Goal: Information Seeking & Learning: Learn about a topic

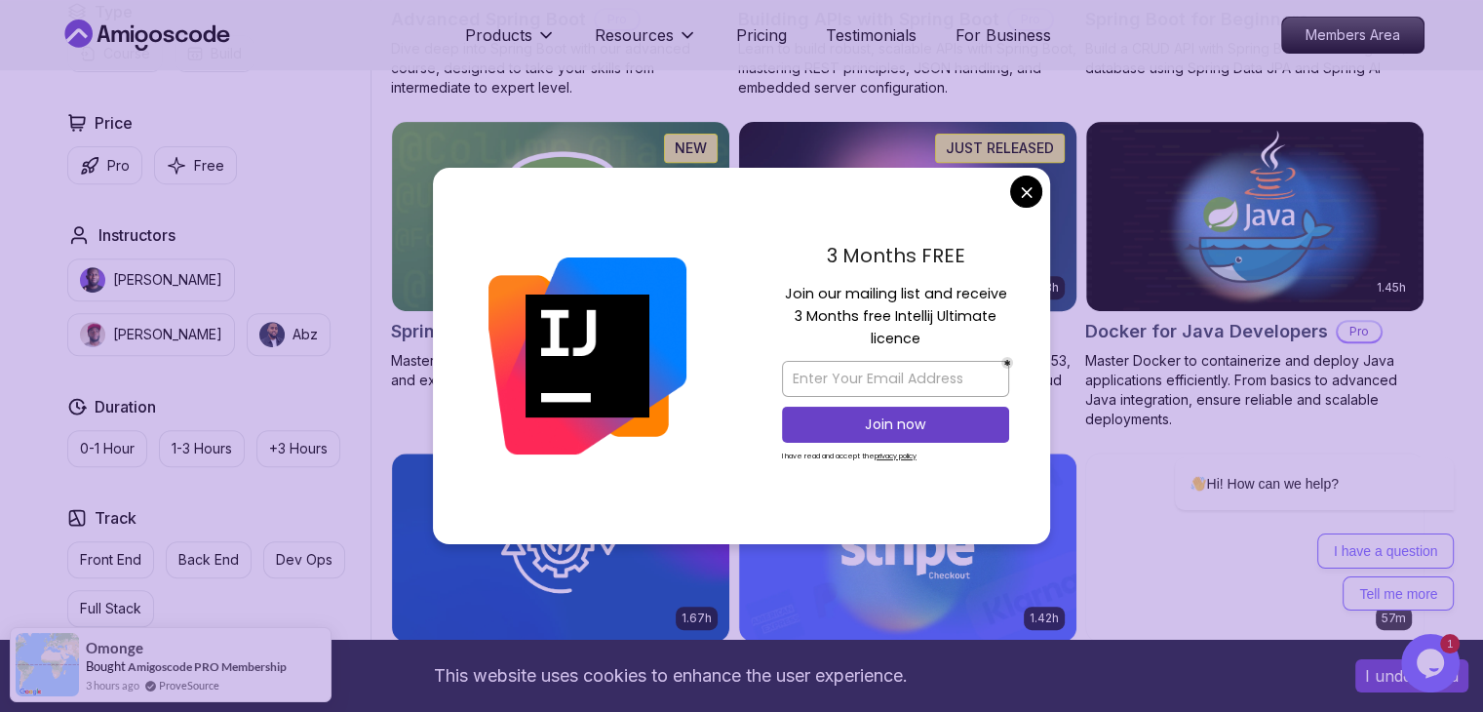
scroll to position [794, 0]
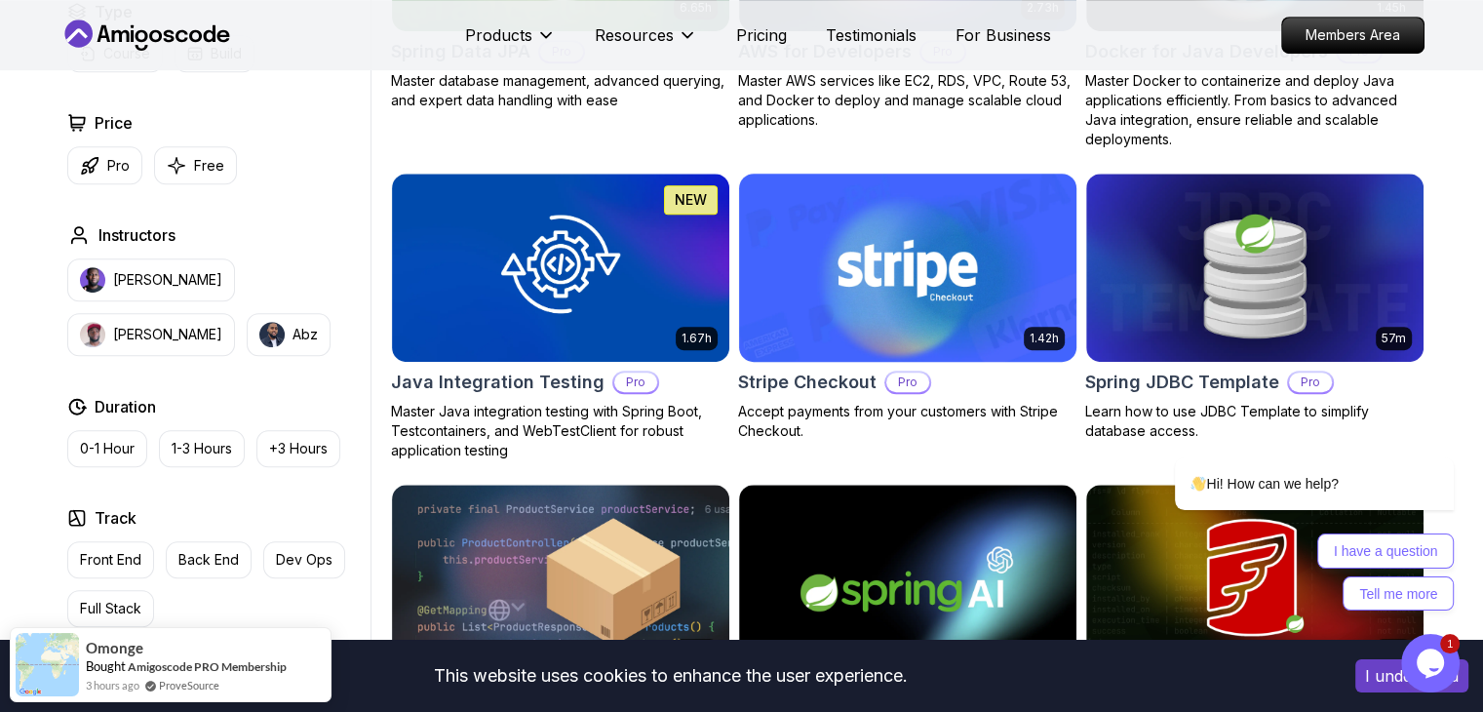
scroll to position [1057, 0]
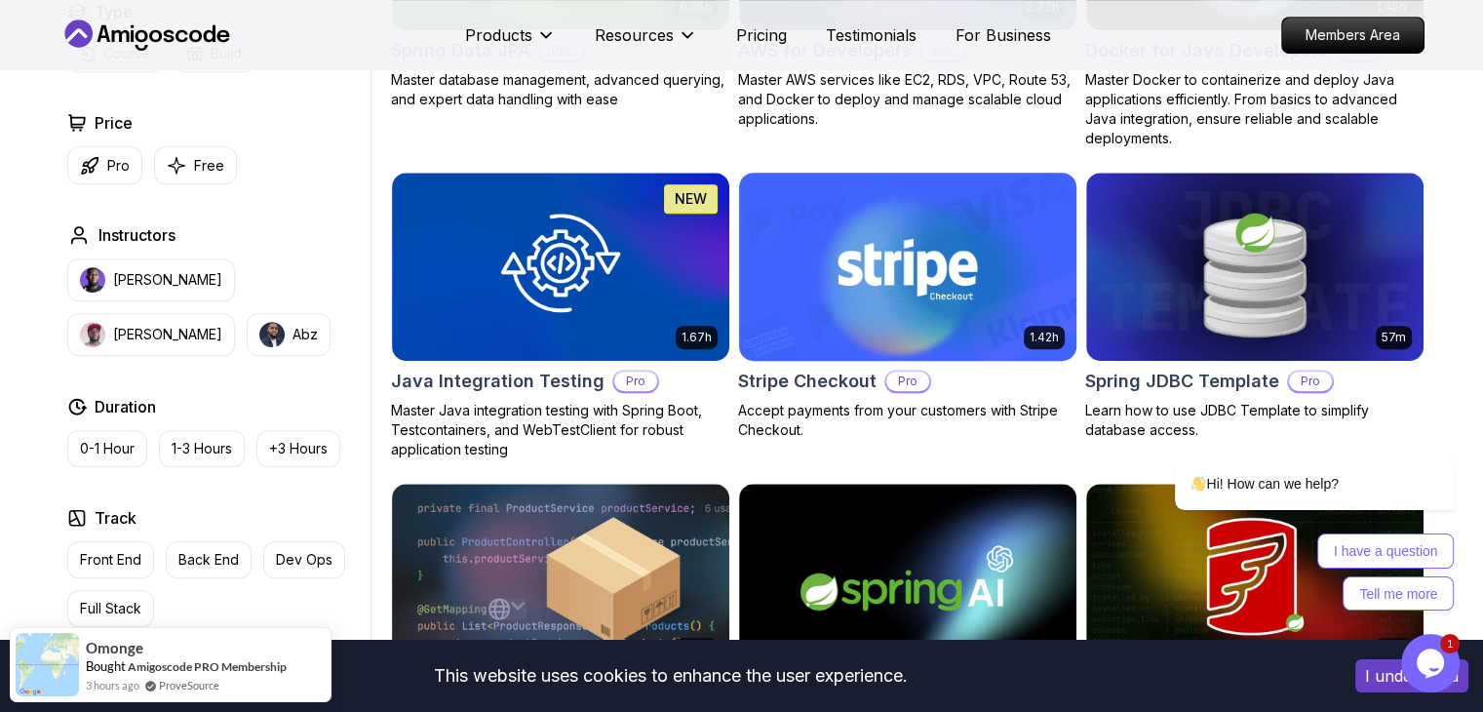
click at [889, 300] on img at bounding box center [907, 267] width 354 height 198
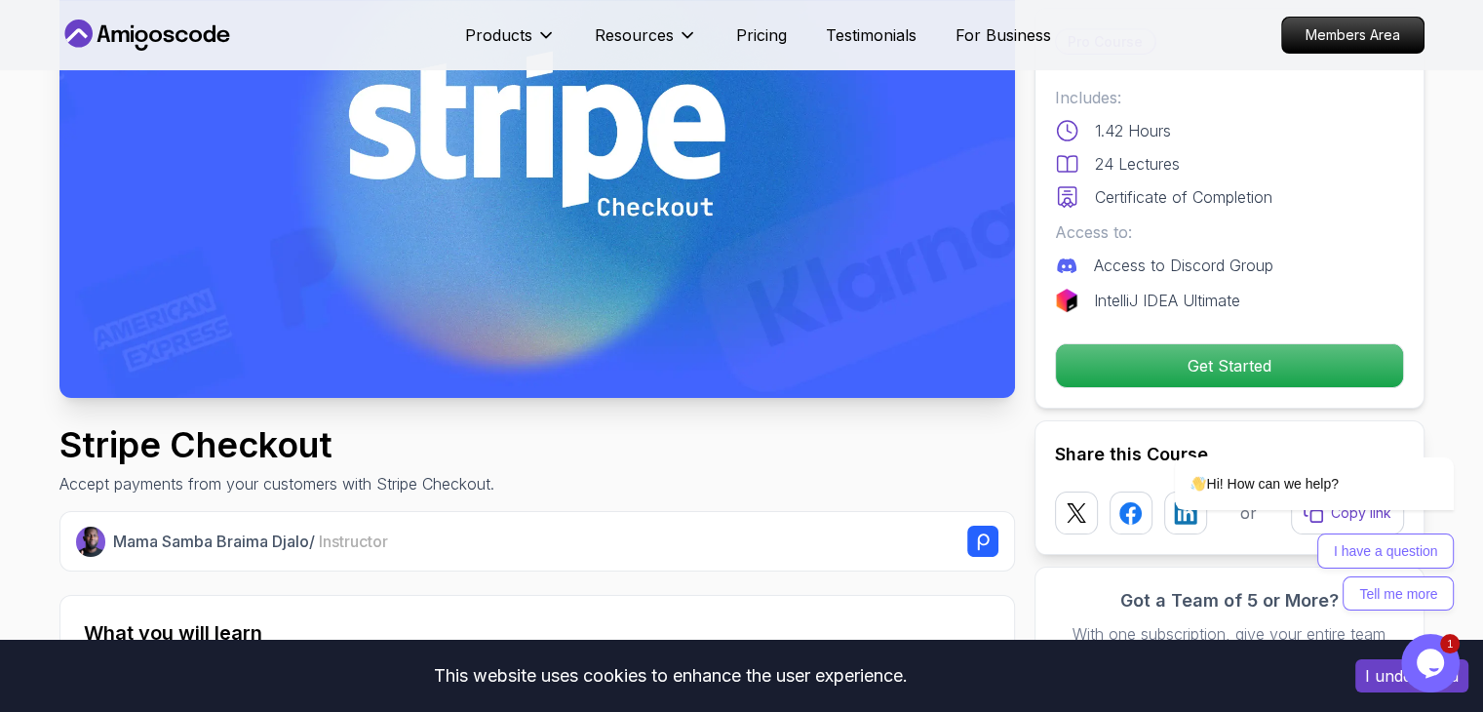
scroll to position [259, 0]
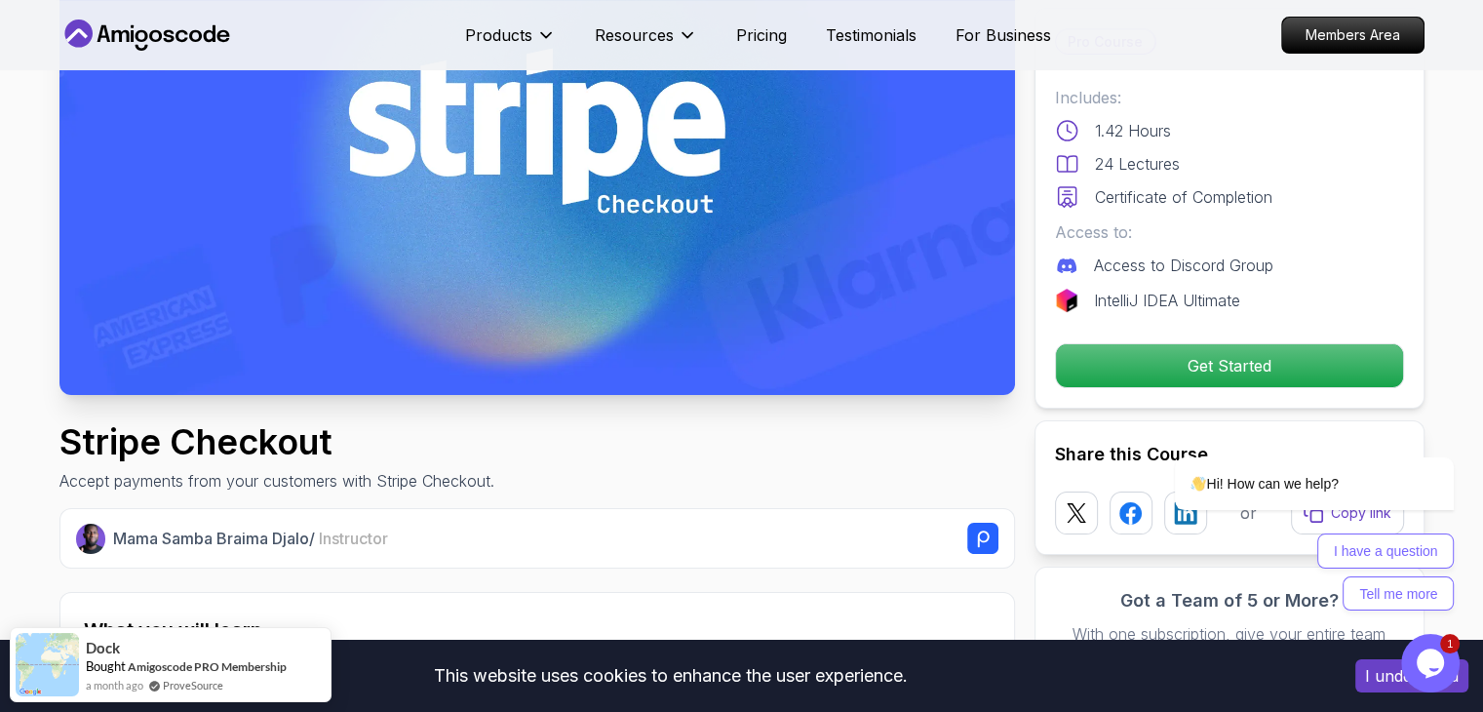
click at [743, 262] on img at bounding box center [536, 126] width 955 height 537
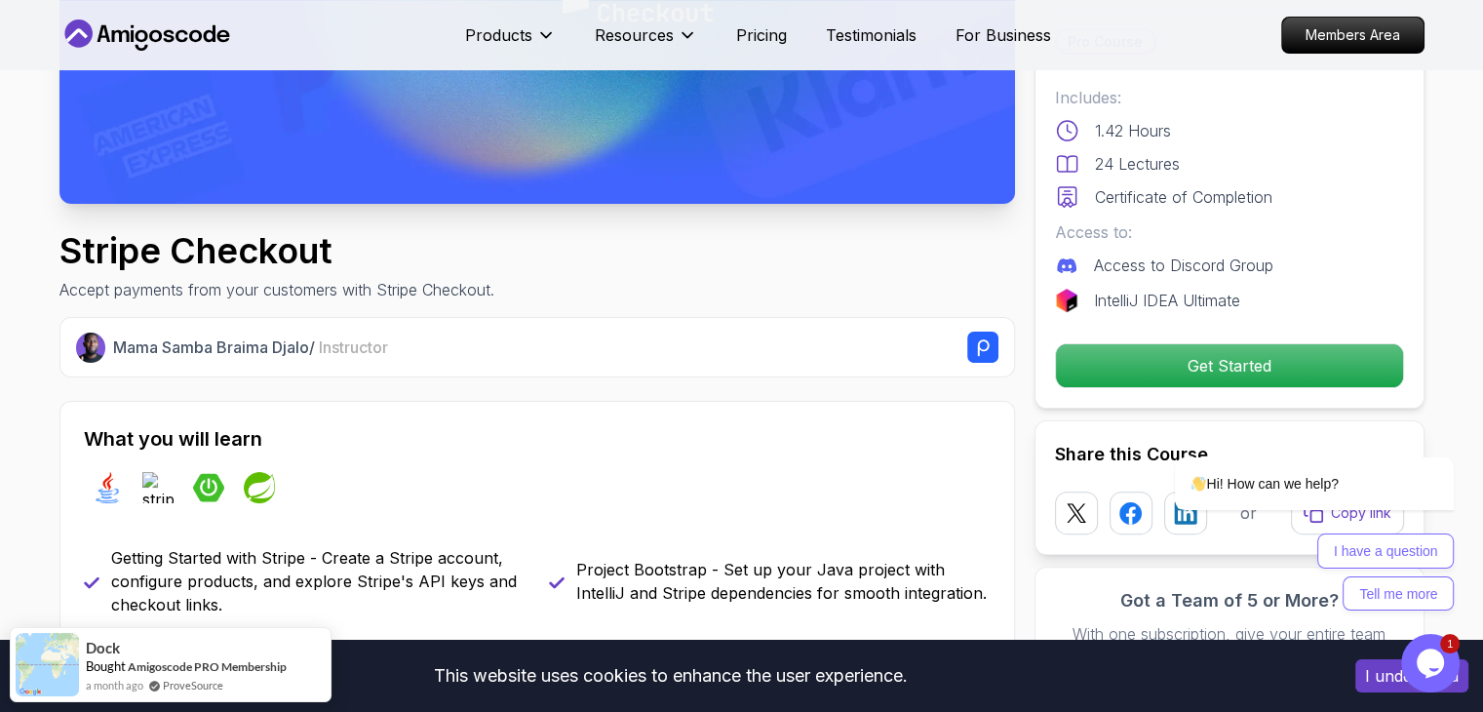
scroll to position [452, 0]
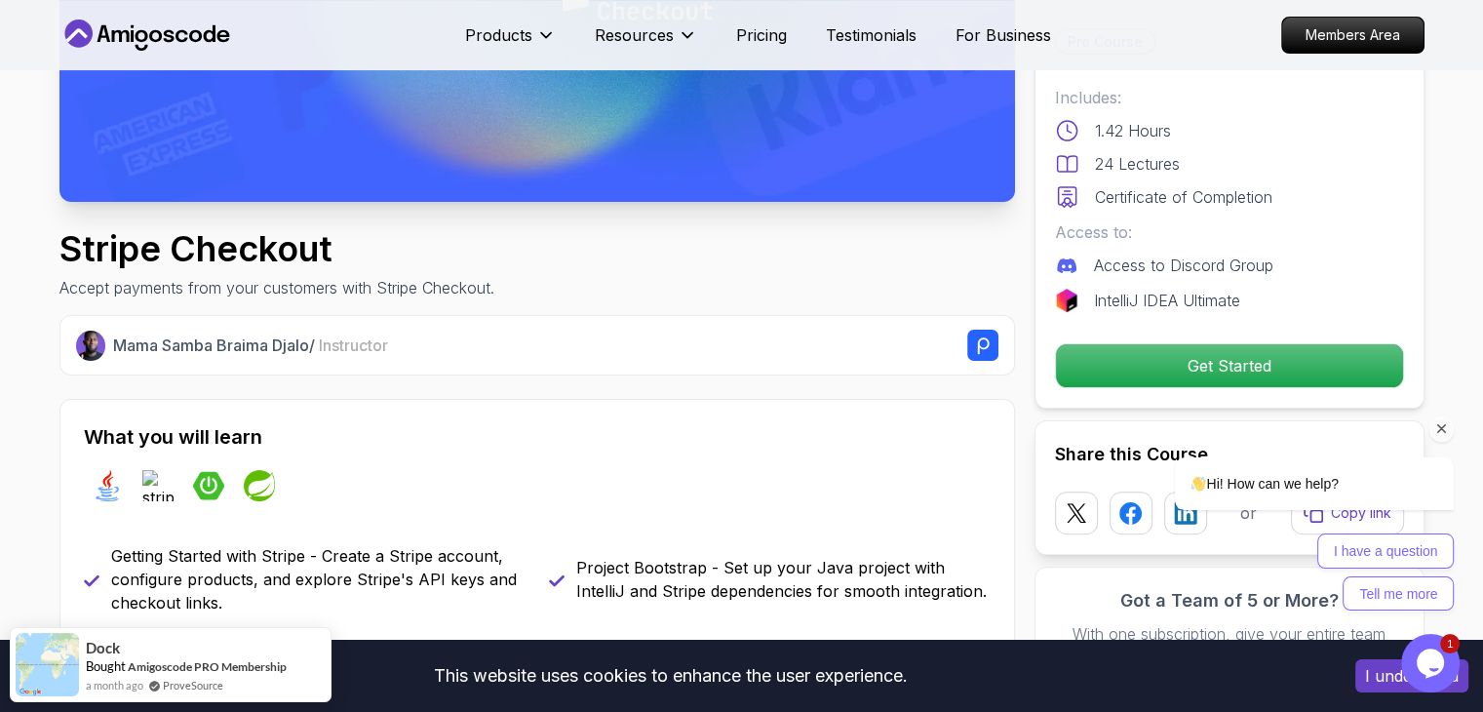
click at [1175, 378] on div "Hi! How can we help? I have a question Tell me more" at bounding box center [1287, 449] width 351 height 342
click at [1190, 358] on div "Hi! How can we help? I have a question Tell me more" at bounding box center [1287, 449] width 351 height 342
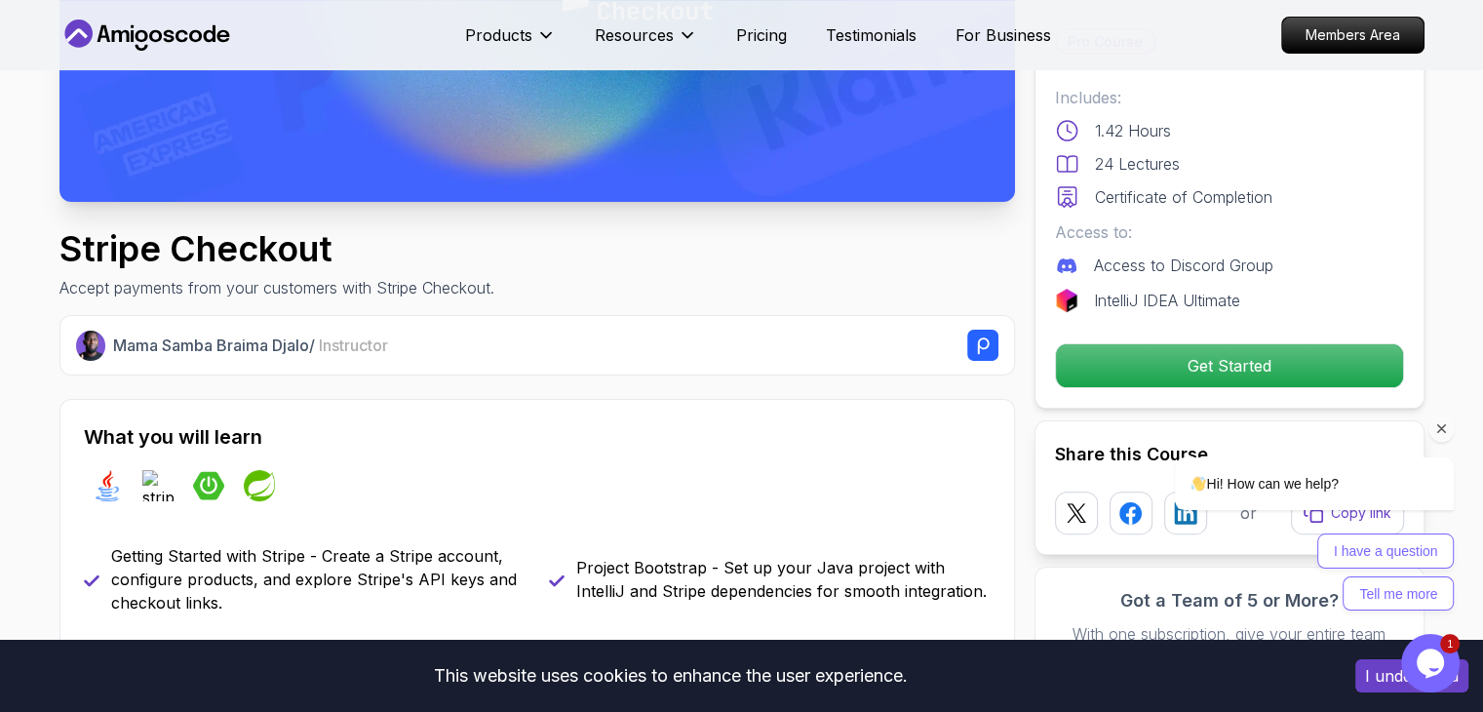
click at [1190, 358] on div "Hi! How can we help? I have a question Tell me more" at bounding box center [1287, 449] width 351 height 342
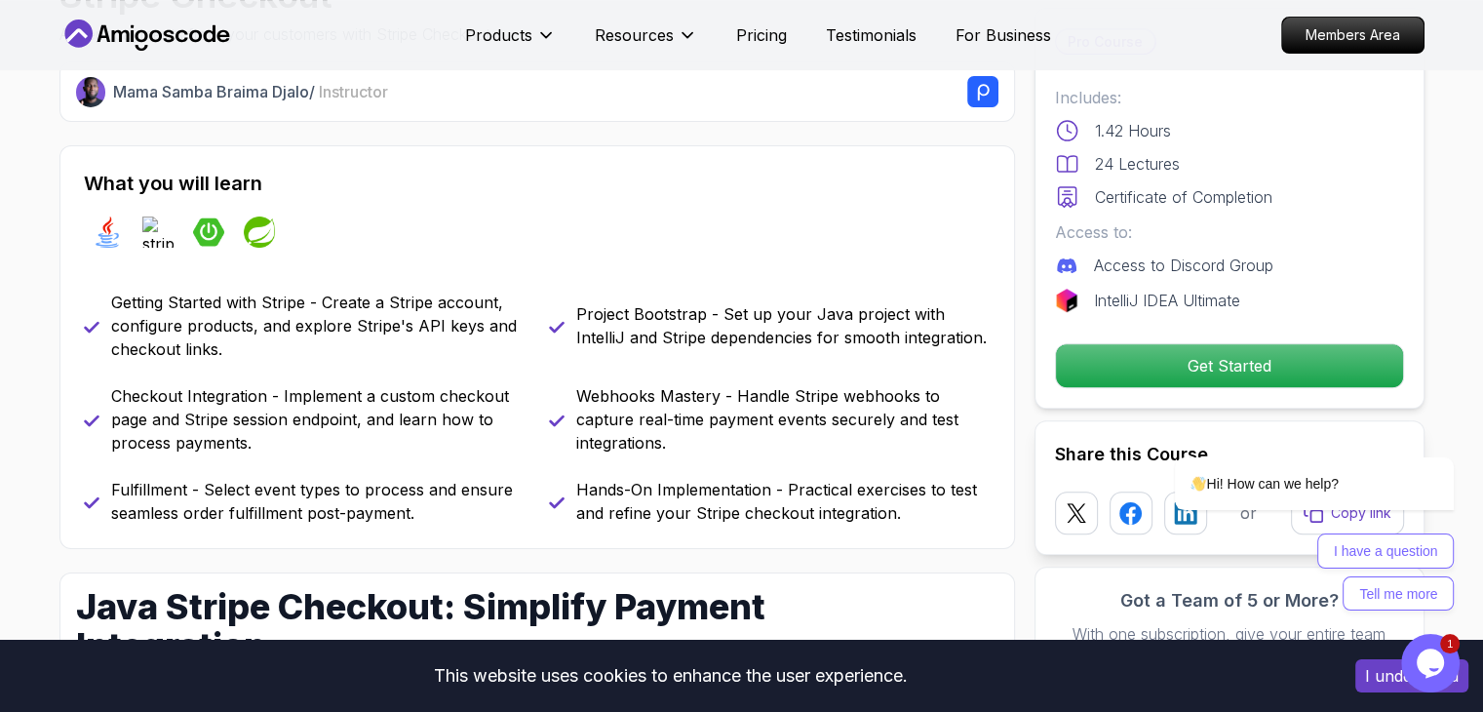
scroll to position [712, 0]
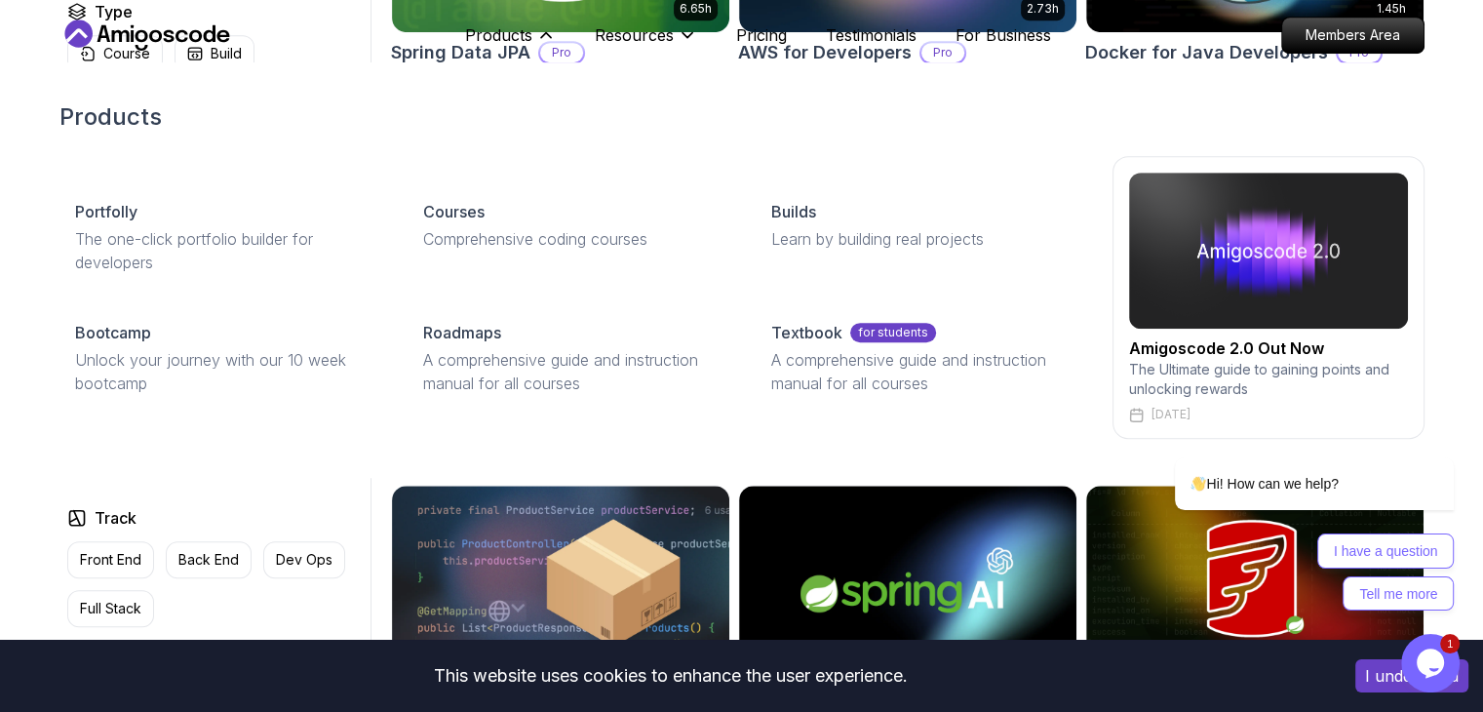
scroll to position [1057, 0]
